Goal: Task Accomplishment & Management: Manage account settings

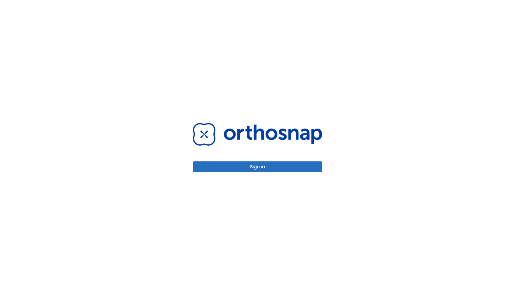
drag, startPoint x: 0, startPoint y: 0, endPoint x: 265, endPoint y: 170, distance: 315.0
click at [265, 170] on button "Sign in" at bounding box center [257, 166] width 129 height 11
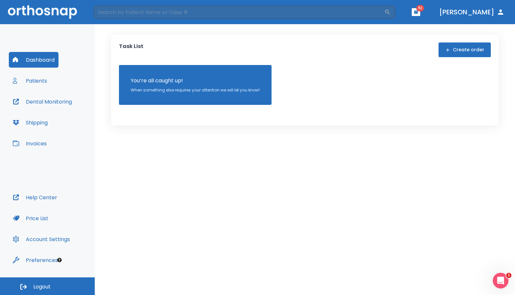
click at [41, 123] on button "Shipping" at bounding box center [30, 123] width 43 height 16
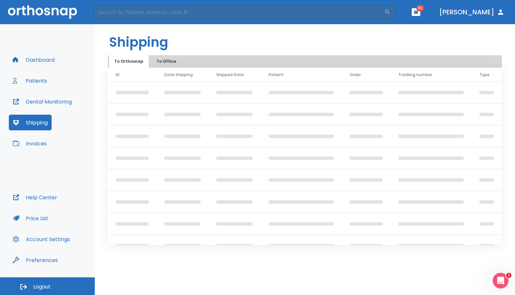
click at [37, 152] on div "Dashboard Patients Dental Monitoring Shipping Invoices" at bounding box center [47, 121] width 77 height 138
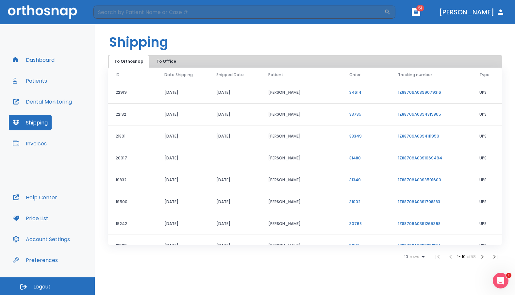
click at [39, 145] on button "Invoices" at bounding box center [30, 144] width 42 height 16
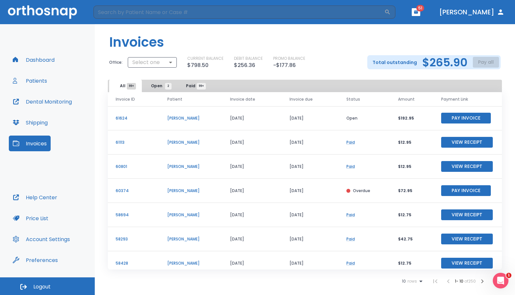
click at [163, 84] on span "Open 2" at bounding box center [159, 86] width 17 height 6
